Goal: Find specific page/section

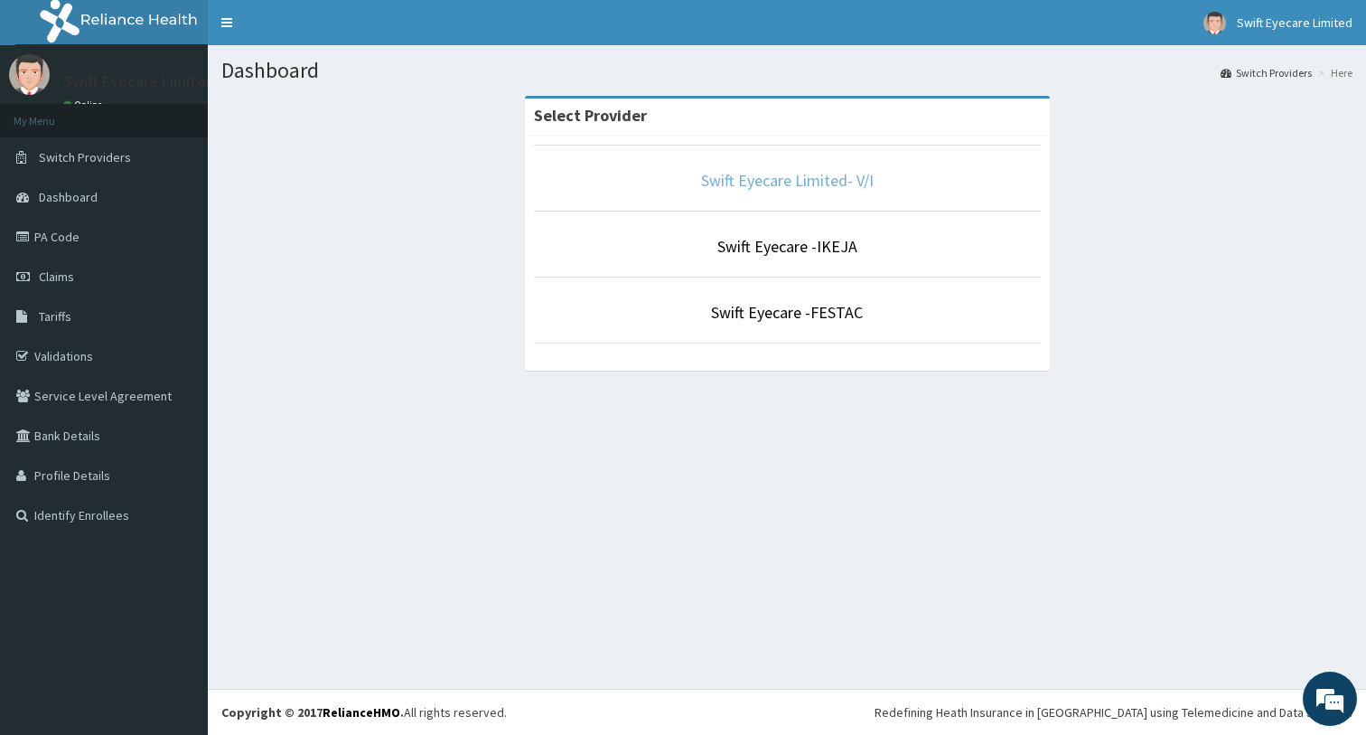
click at [822, 182] on link "Swift Eyecare Limited- V/I" at bounding box center [787, 180] width 173 height 21
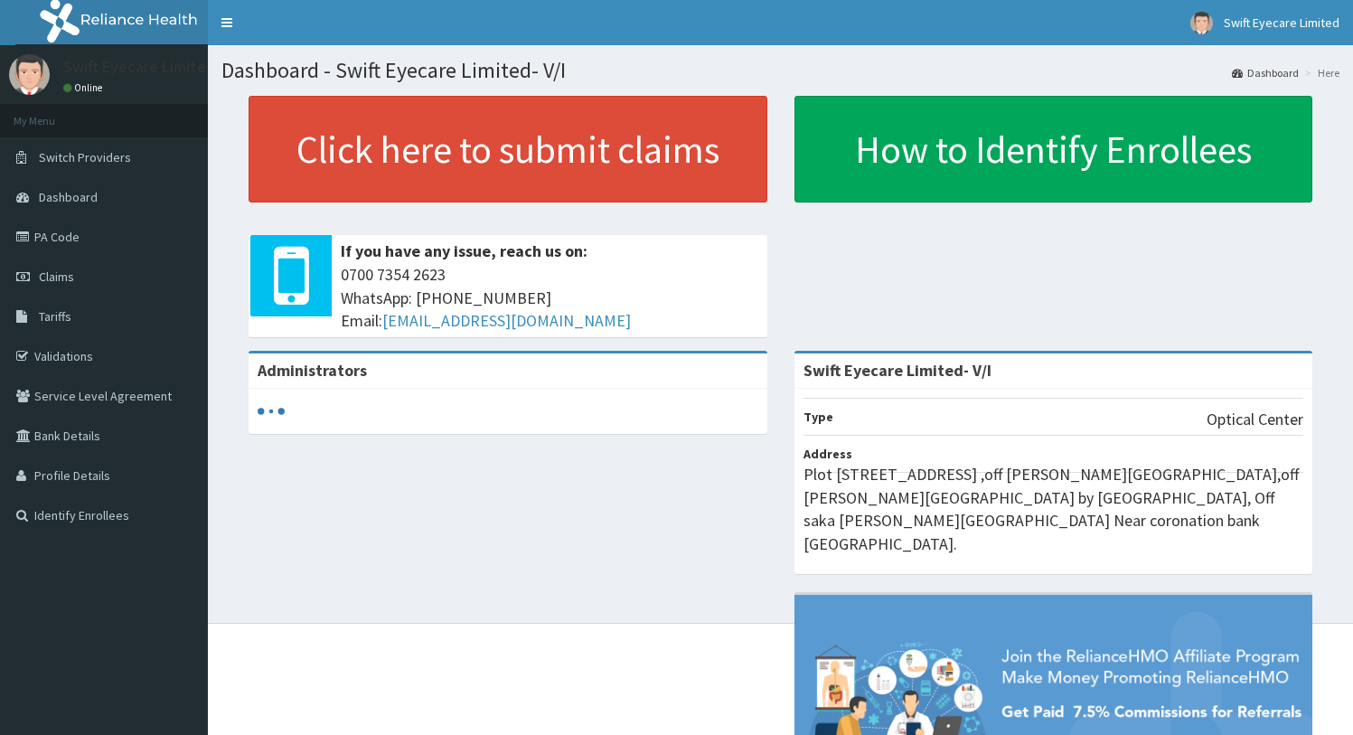
click at [94, 236] on link "PA Code" at bounding box center [104, 237] width 208 height 40
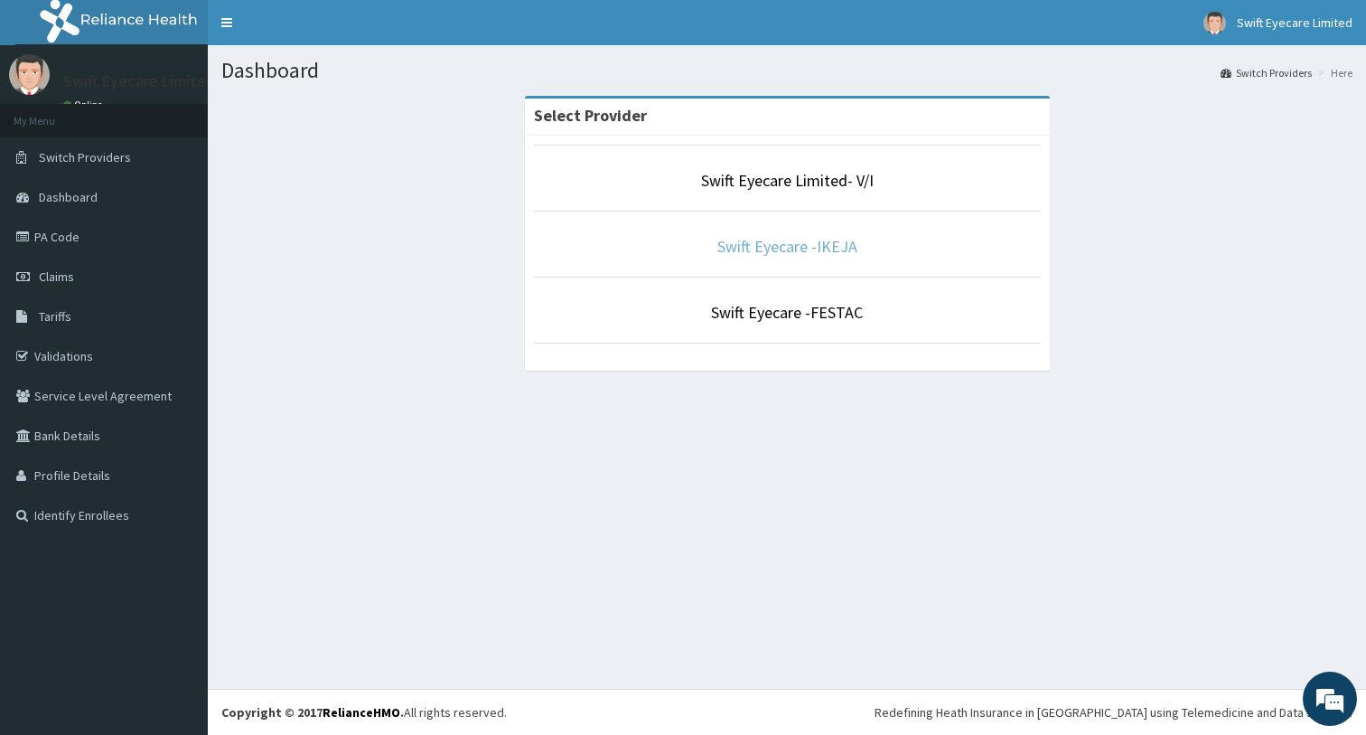
click at [770, 249] on link "Swift Eyecare -IKEJA" at bounding box center [788, 246] width 140 height 21
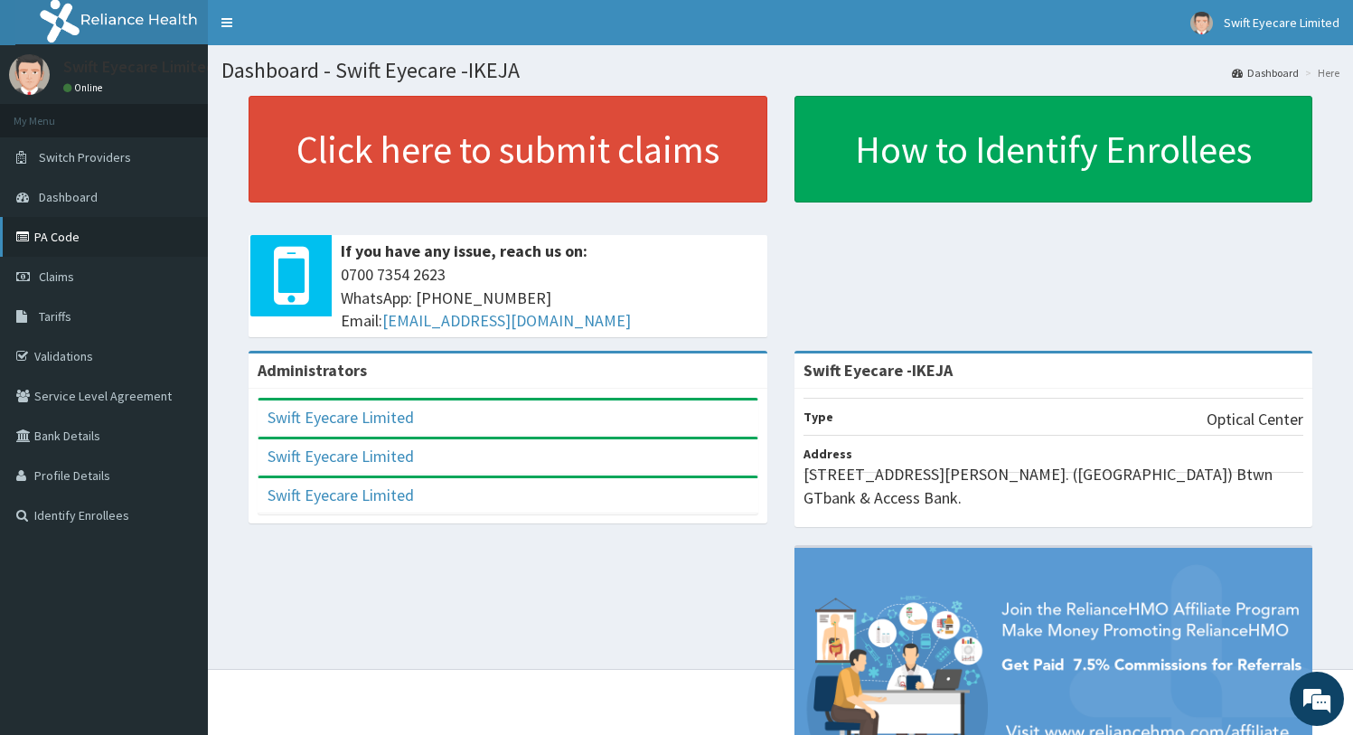
click at [73, 250] on link "PA Code" at bounding box center [104, 237] width 208 height 40
